Goal: Obtain resource: Download file/media

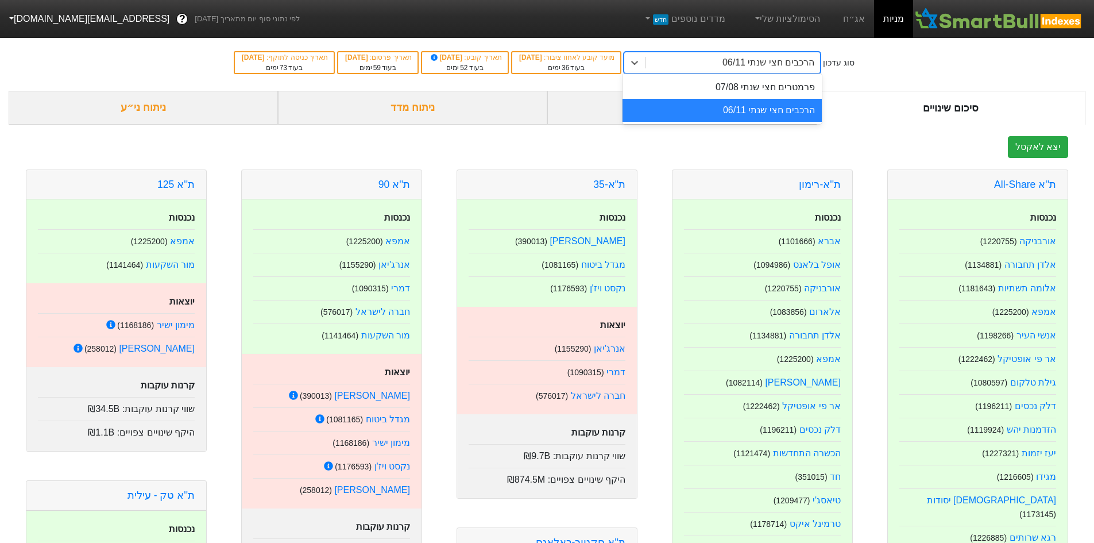
click at [736, 69] on div "הרכבים חצי שנתי 06/11" at bounding box center [733, 62] width 175 height 21
click at [859, 78] on div "סוג עדכון option פרמטרים חצי שנתי 07/08 focused, 1 of 2. 2 results available. U…" at bounding box center [547, 62] width 1094 height 56
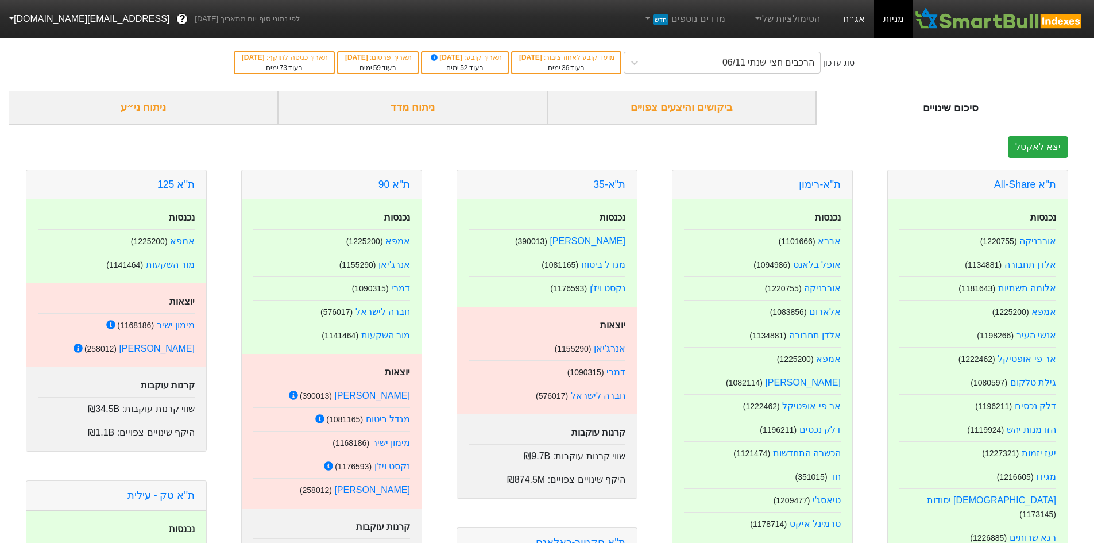
click at [849, 15] on link "אג״ח" at bounding box center [854, 19] width 40 height 38
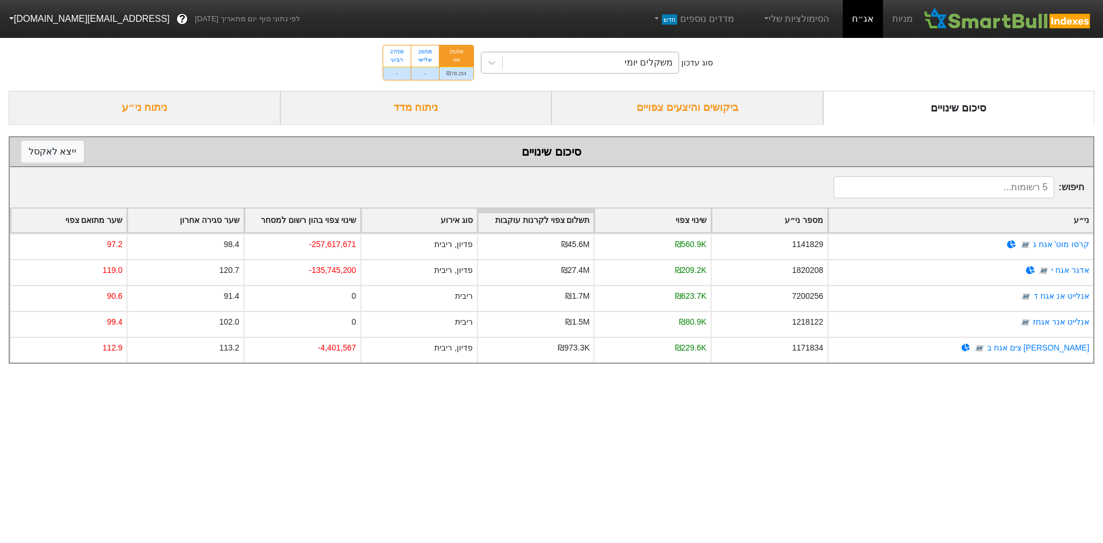
click at [636, 59] on div "משקלים יומי" at bounding box center [648, 63] width 48 height 14
click at [461, 60] on div "שני" at bounding box center [456, 60] width 20 height 8
click at [456, 53] on input "25/08 שני ₪78.2M" at bounding box center [452, 48] width 7 height 7
click at [670, 114] on div "ביקושים והיצעים צפויים" at bounding box center [687, 108] width 272 height 34
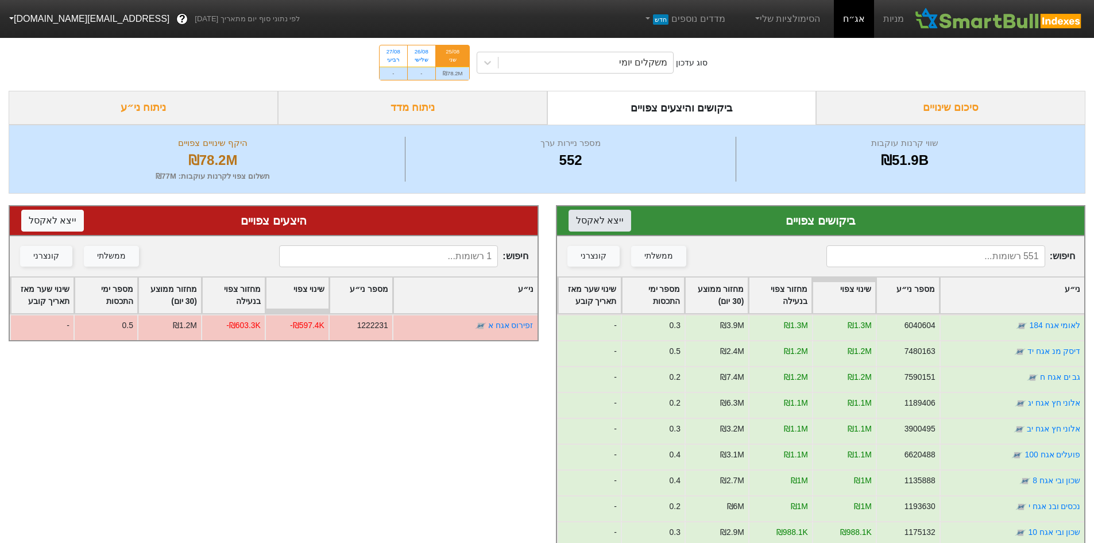
click at [594, 227] on button "ייצא ל אקסל" at bounding box center [600, 221] width 63 height 22
drag, startPoint x: 643, startPoint y: 52, endPoint x: 642, endPoint y: 60, distance: 8.7
click at [643, 52] on div "משקלים יומי" at bounding box center [575, 63] width 197 height 22
click at [642, 60] on div "משקלים יומי" at bounding box center [643, 63] width 48 height 14
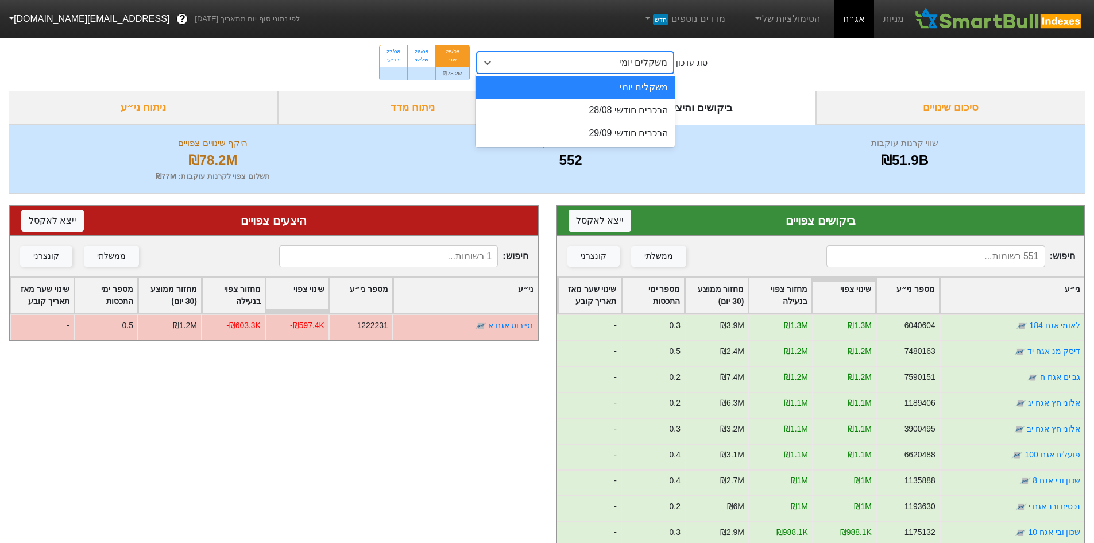
click at [631, 103] on div "הרכבים חודשי 28/08" at bounding box center [575, 110] width 199 height 23
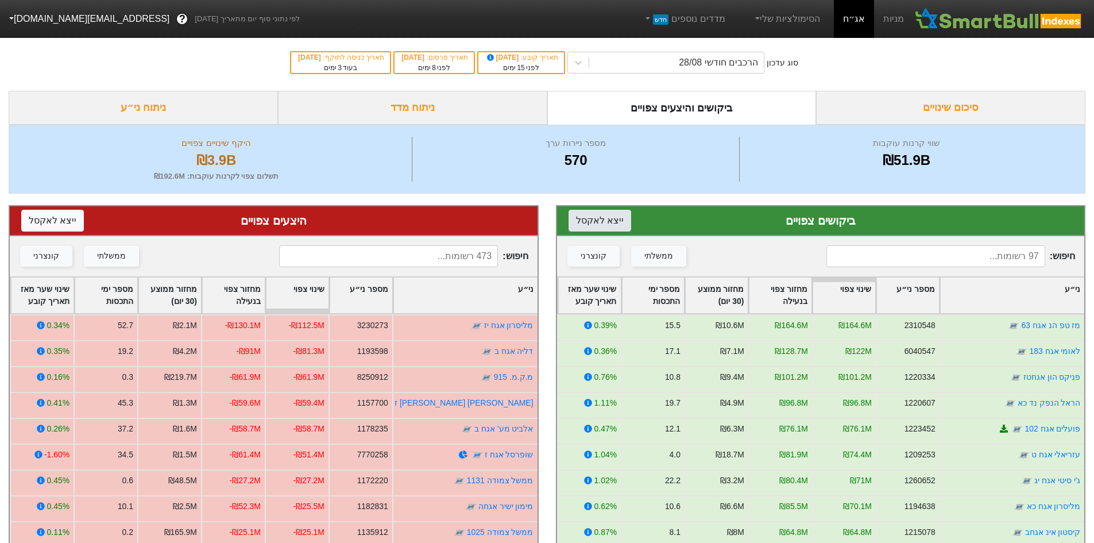
click at [606, 215] on button "ייצא ל אקסל" at bounding box center [600, 221] width 63 height 22
click at [70, 223] on button "ייצא ל אקסל" at bounding box center [52, 221] width 63 height 22
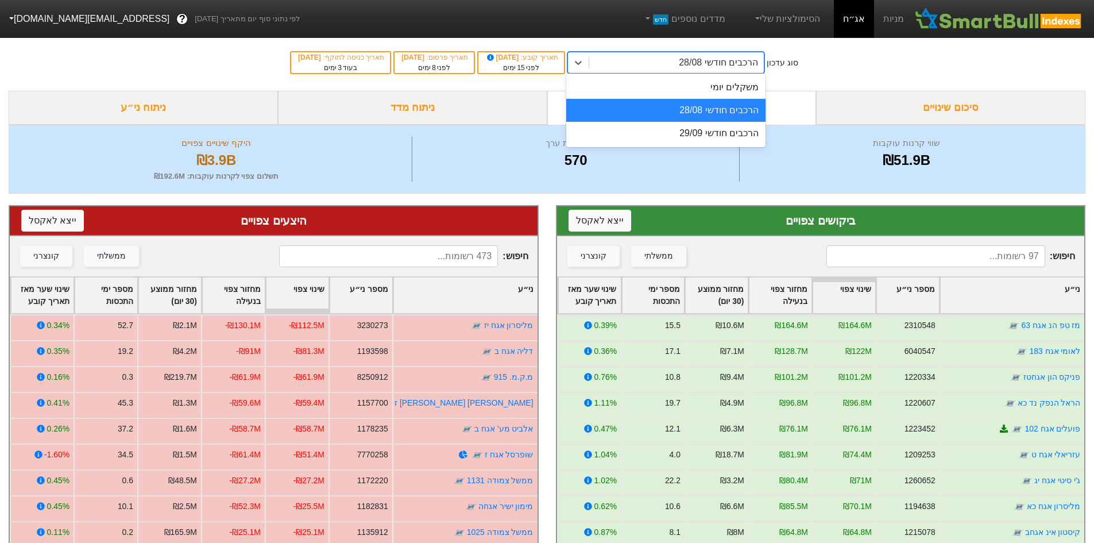
click at [646, 59] on div "הרכבים חודשי 28/08" at bounding box center [676, 62] width 175 height 21
click at [659, 132] on div "הרכבים חודשי 29/09" at bounding box center [665, 133] width 199 height 23
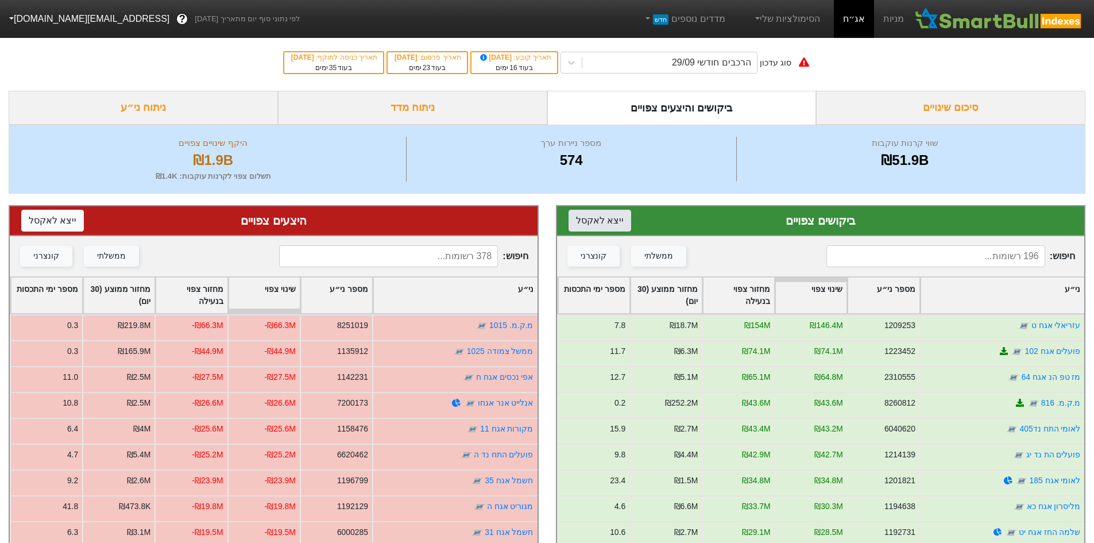
click at [610, 220] on button "ייצא ל אקסל" at bounding box center [600, 221] width 63 height 22
click at [69, 222] on button "ייצא ל אקסל" at bounding box center [52, 221] width 63 height 22
click at [908, 17] on link "מניות" at bounding box center [893, 19] width 39 height 38
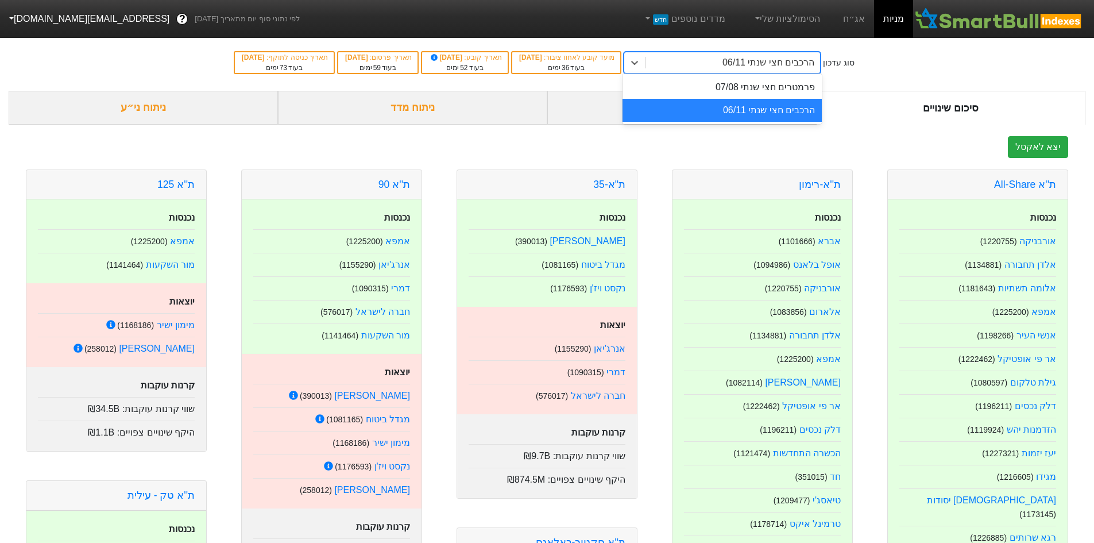
click at [713, 67] on div "הרכבים חצי שנתי 06/11" at bounding box center [733, 62] width 175 height 21
click at [729, 108] on div "הרכבים חצי שנתי 06/11" at bounding box center [722, 110] width 199 height 23
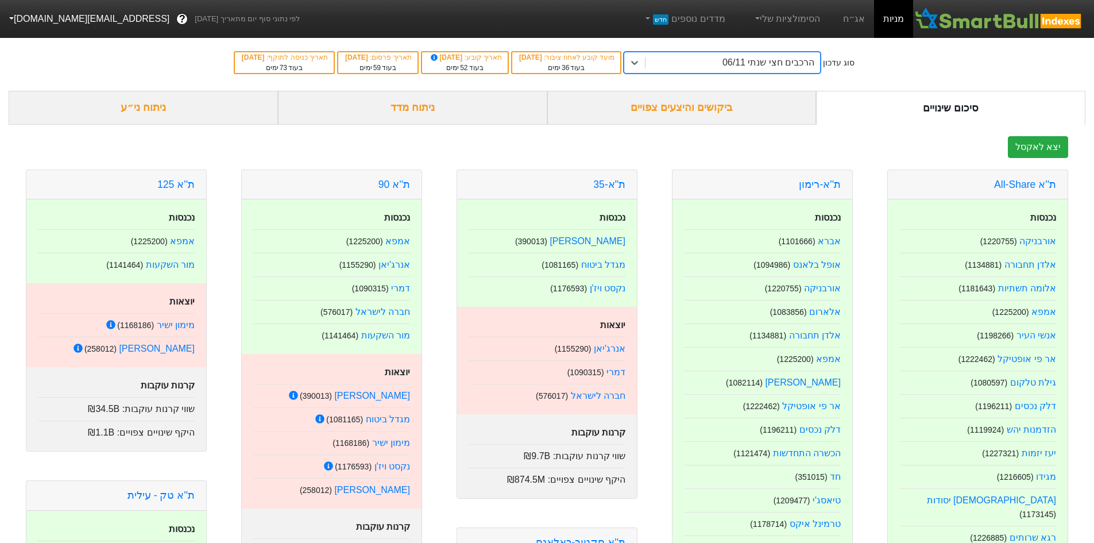
click at [706, 102] on div "ביקושים והיצעים צפויים" at bounding box center [681, 108] width 269 height 34
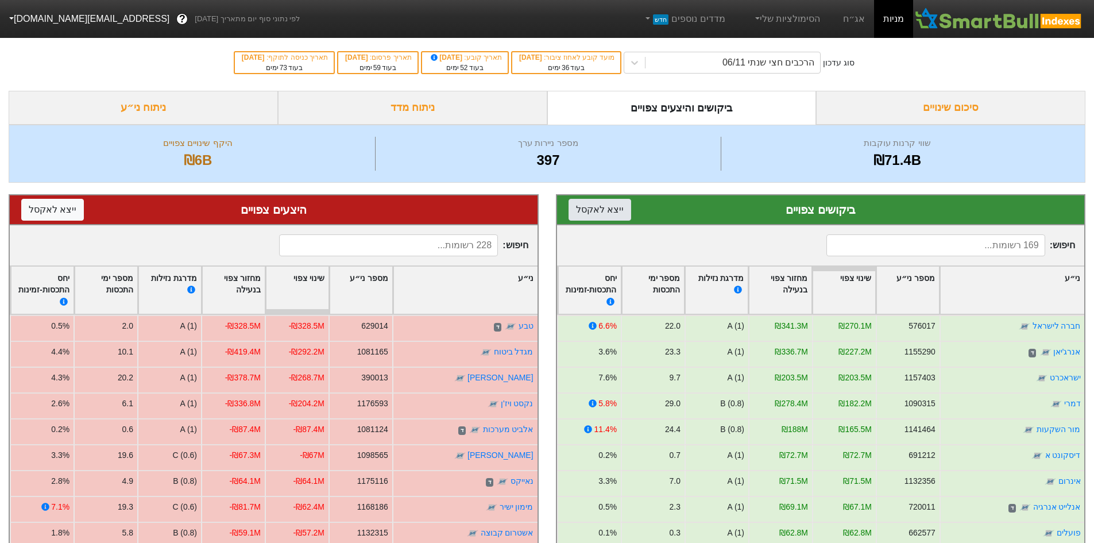
click at [612, 209] on button "ייצא ל אקסל" at bounding box center [600, 210] width 63 height 22
click at [67, 209] on button "ייצא ל אקסל" at bounding box center [52, 210] width 63 height 22
click at [700, 67] on div "הרכבים חצי שנתי 06/11" at bounding box center [733, 62] width 175 height 21
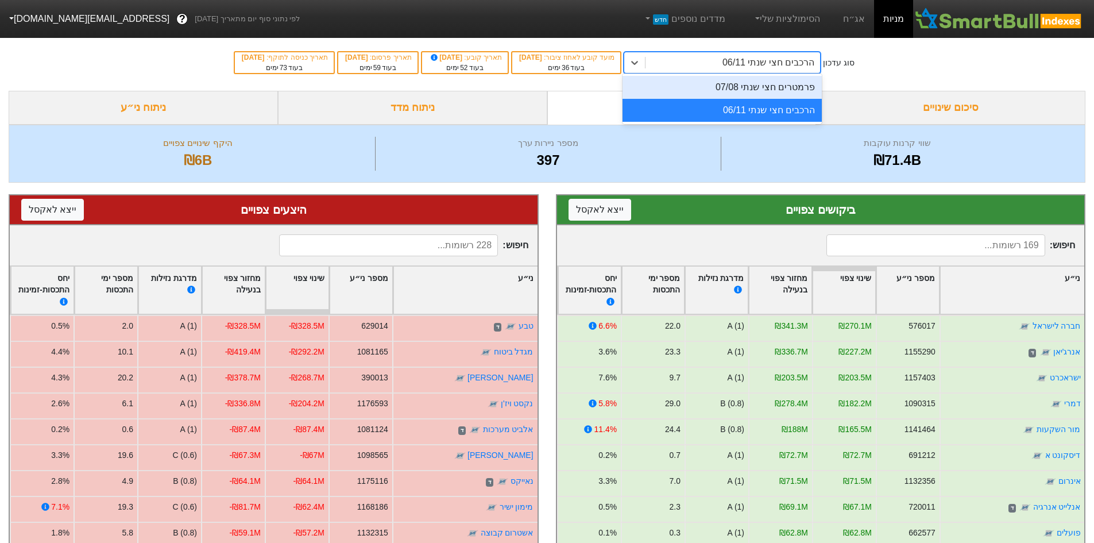
click at [720, 81] on div "פרמטרים חצי שנתי 07/08" at bounding box center [722, 87] width 199 height 23
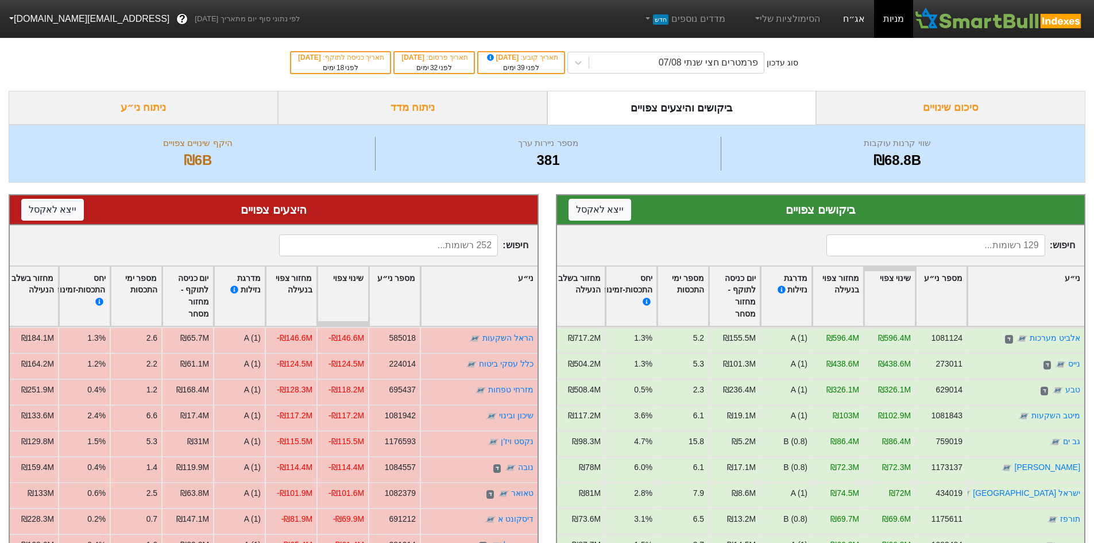
click at [851, 13] on link "אג״ח" at bounding box center [854, 19] width 40 height 38
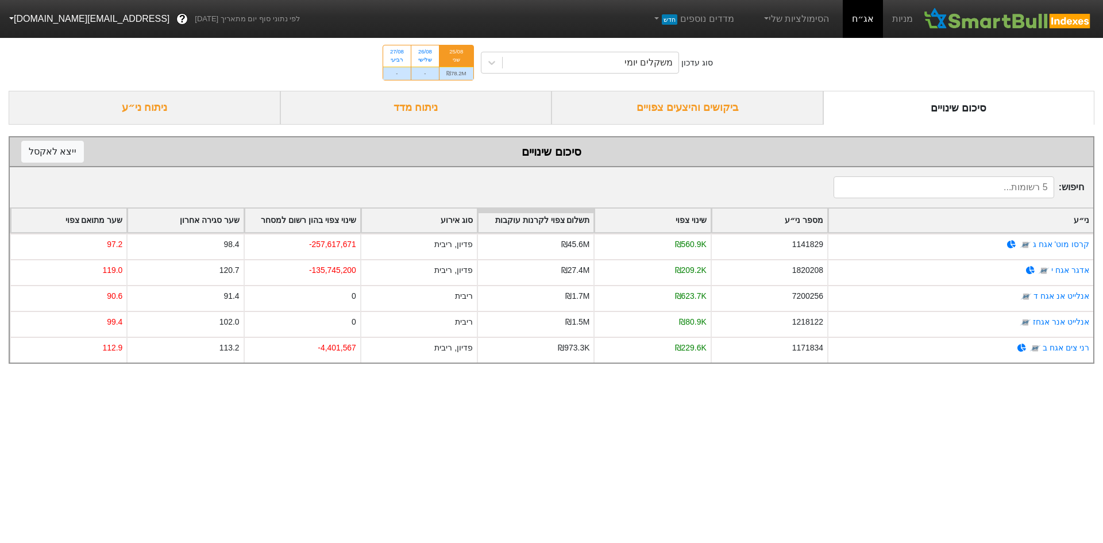
click at [660, 110] on div "ביקושים והיצעים צפויים" at bounding box center [687, 108] width 272 height 34
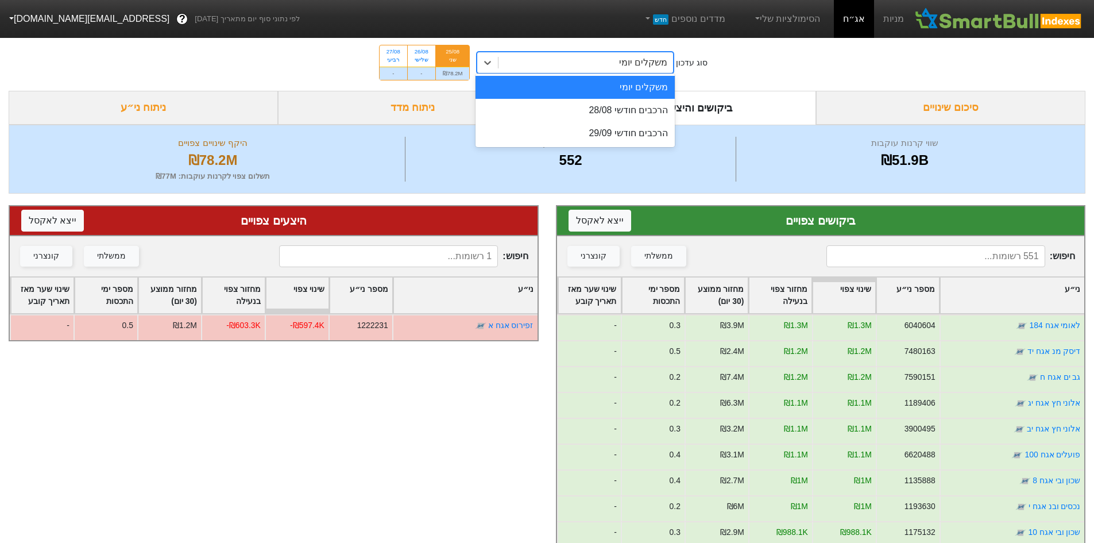
click at [621, 64] on div "משקלים יומי" at bounding box center [586, 62] width 175 height 21
click at [629, 115] on div "הרכבים חודשי 28/08" at bounding box center [575, 110] width 199 height 23
